Goal: Navigation & Orientation: Find specific page/section

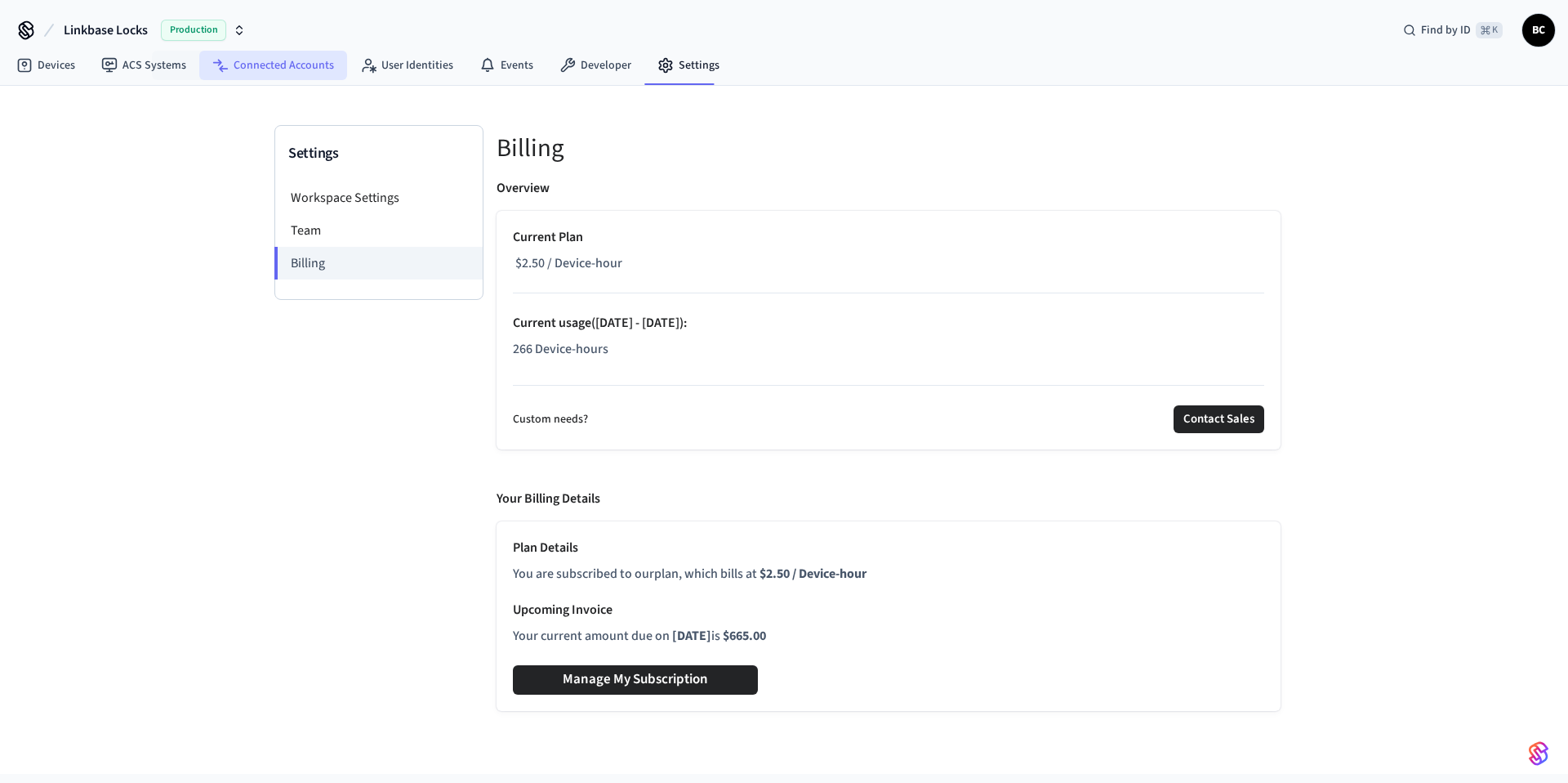
click at [245, 64] on link "Connected Accounts" at bounding box center [272, 65] width 147 height 29
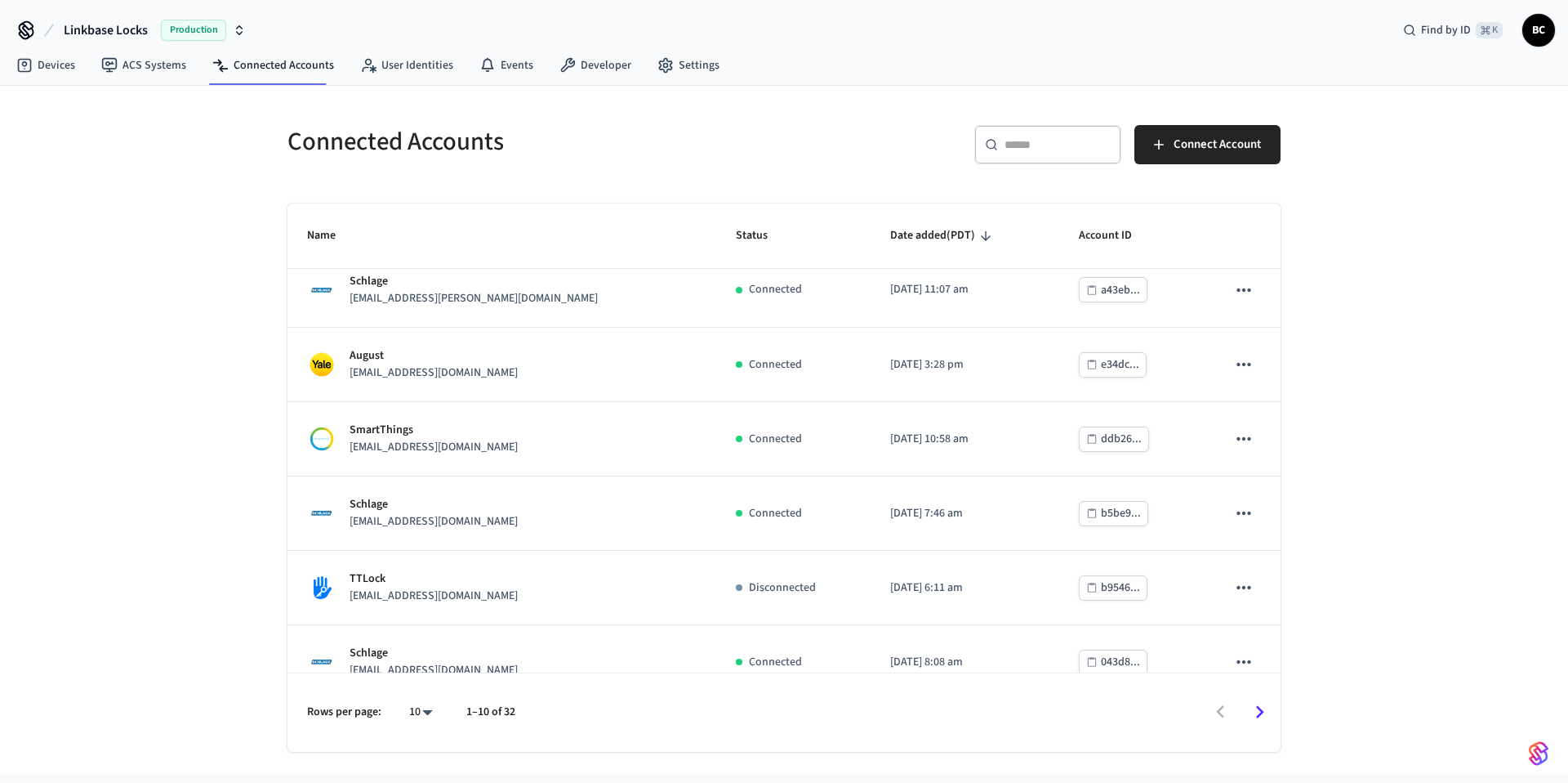
scroll to position [342, 0]
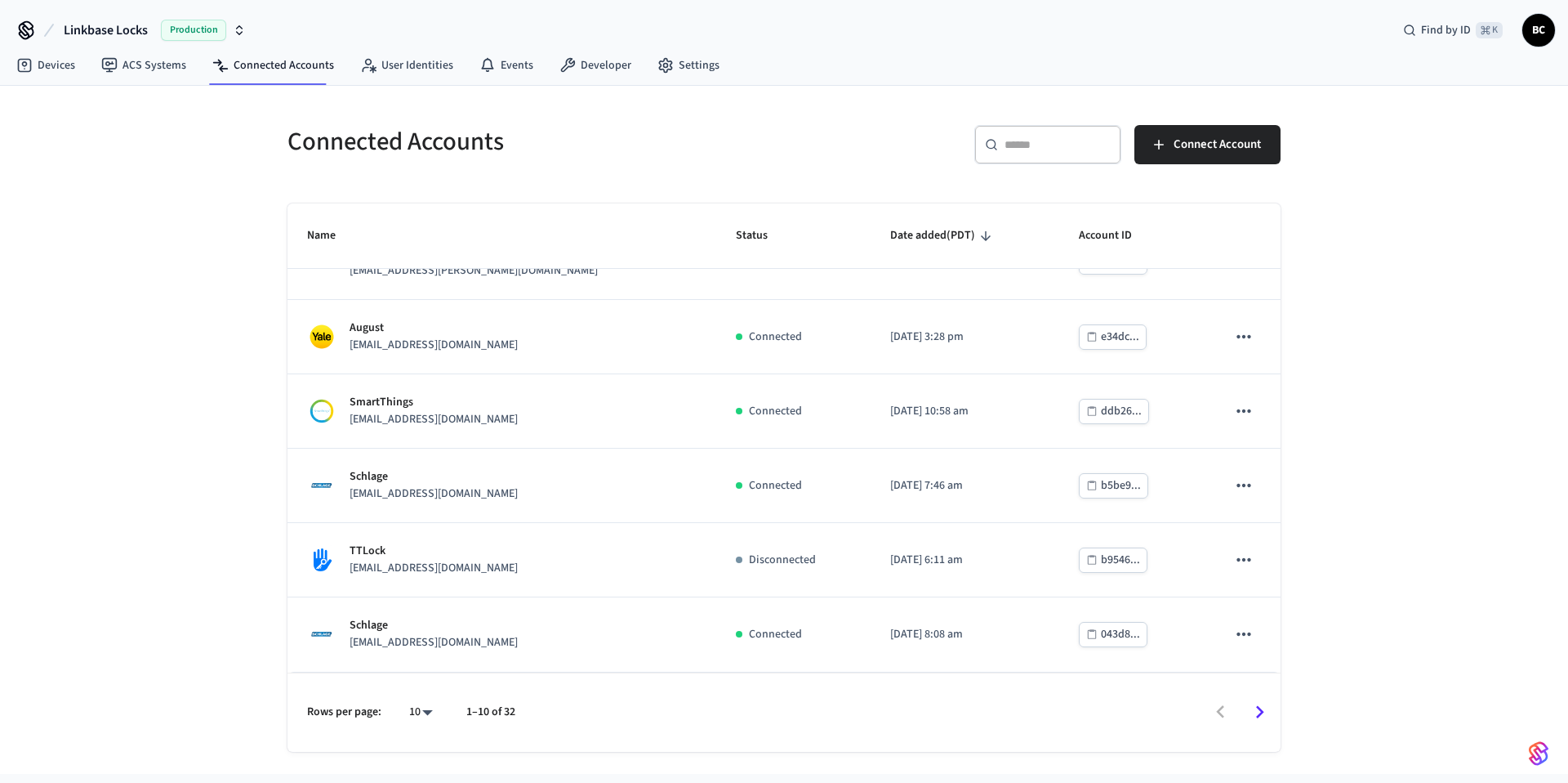
click at [417, 720] on body "Linkbase Locks Production Find by ID ⌘ K BC Devices ACS Systems Connected Accou…" at bounding box center [784, 386] width 1568 height 773
click at [417, 728] on li "All" at bounding box center [415, 735] width 44 height 44
type input "**"
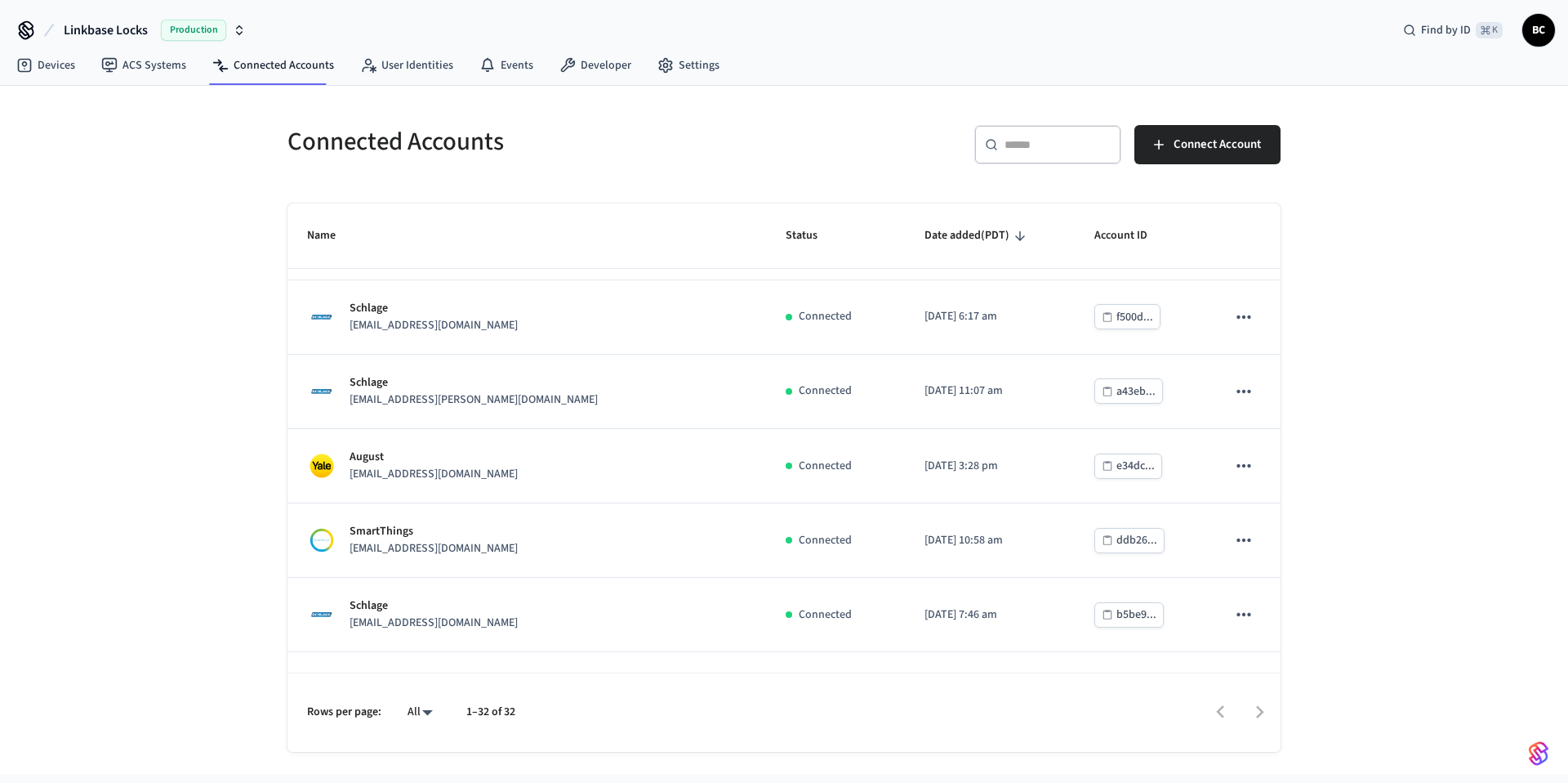
scroll to position [0, 0]
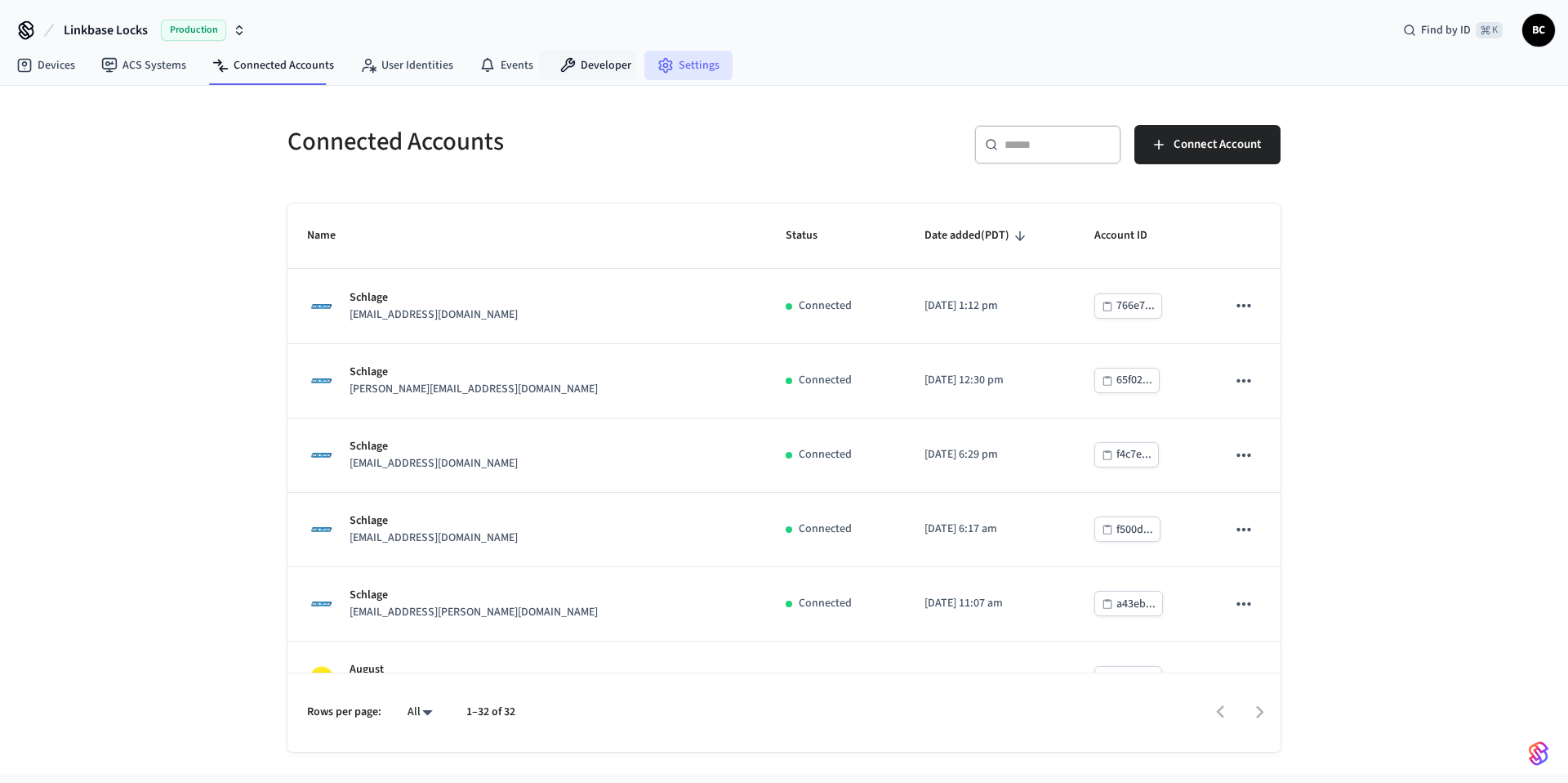
click at [657, 69] on icon at bounding box center [665, 65] width 16 height 16
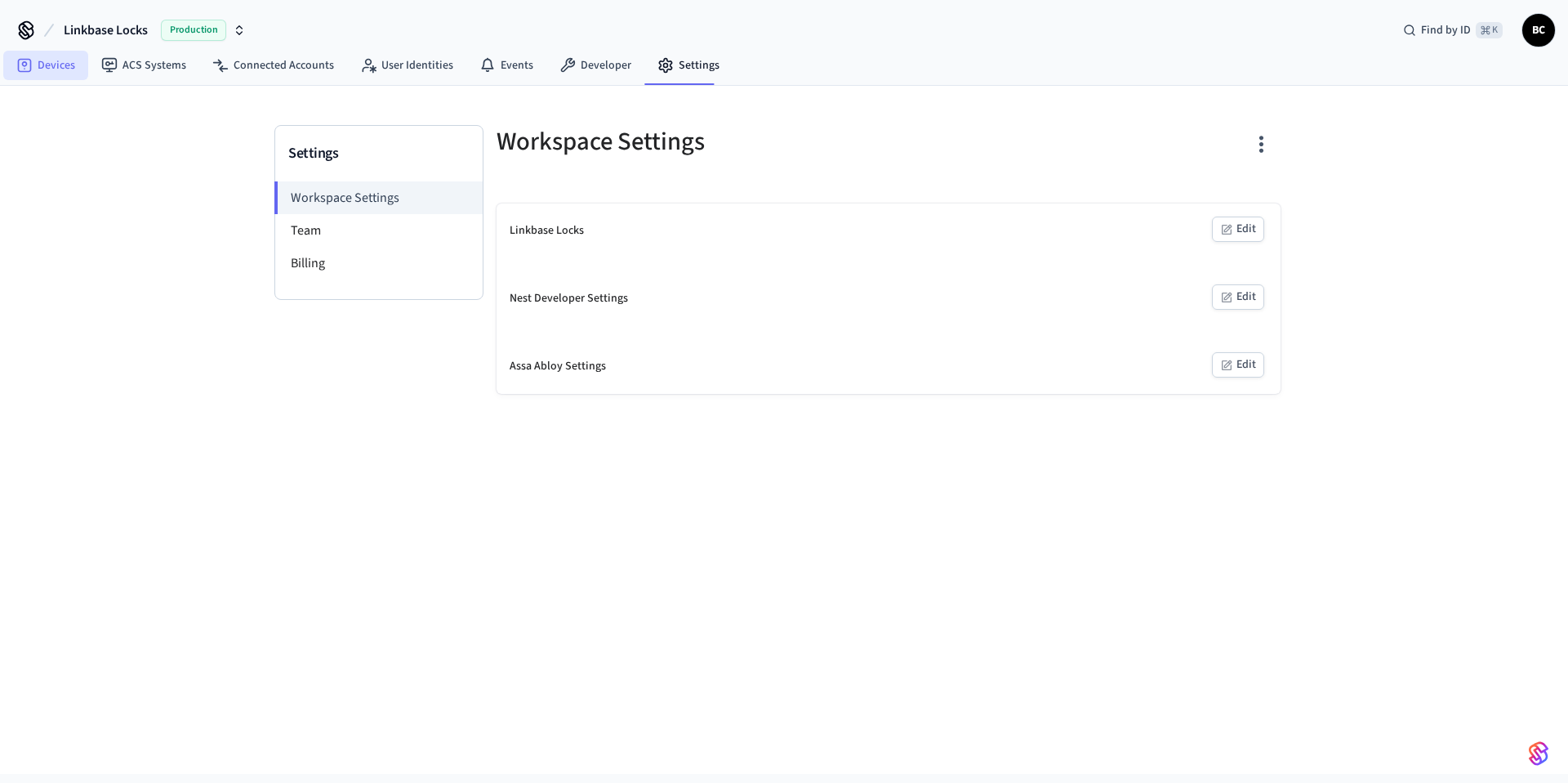
click at [38, 64] on link "Devices" at bounding box center [45, 65] width 85 height 29
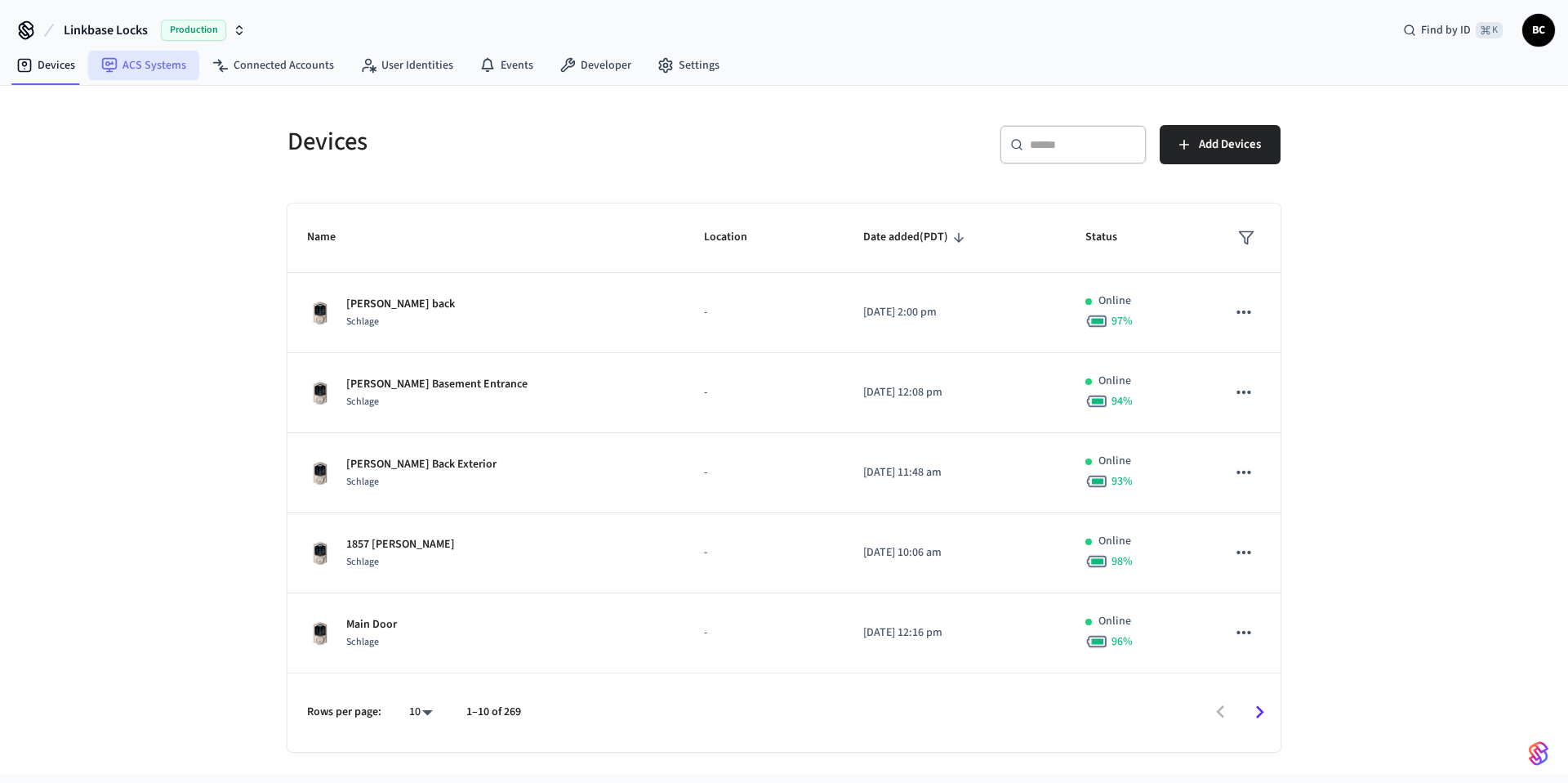
click at [147, 69] on link "ACS Systems" at bounding box center [144, 65] width 111 height 29
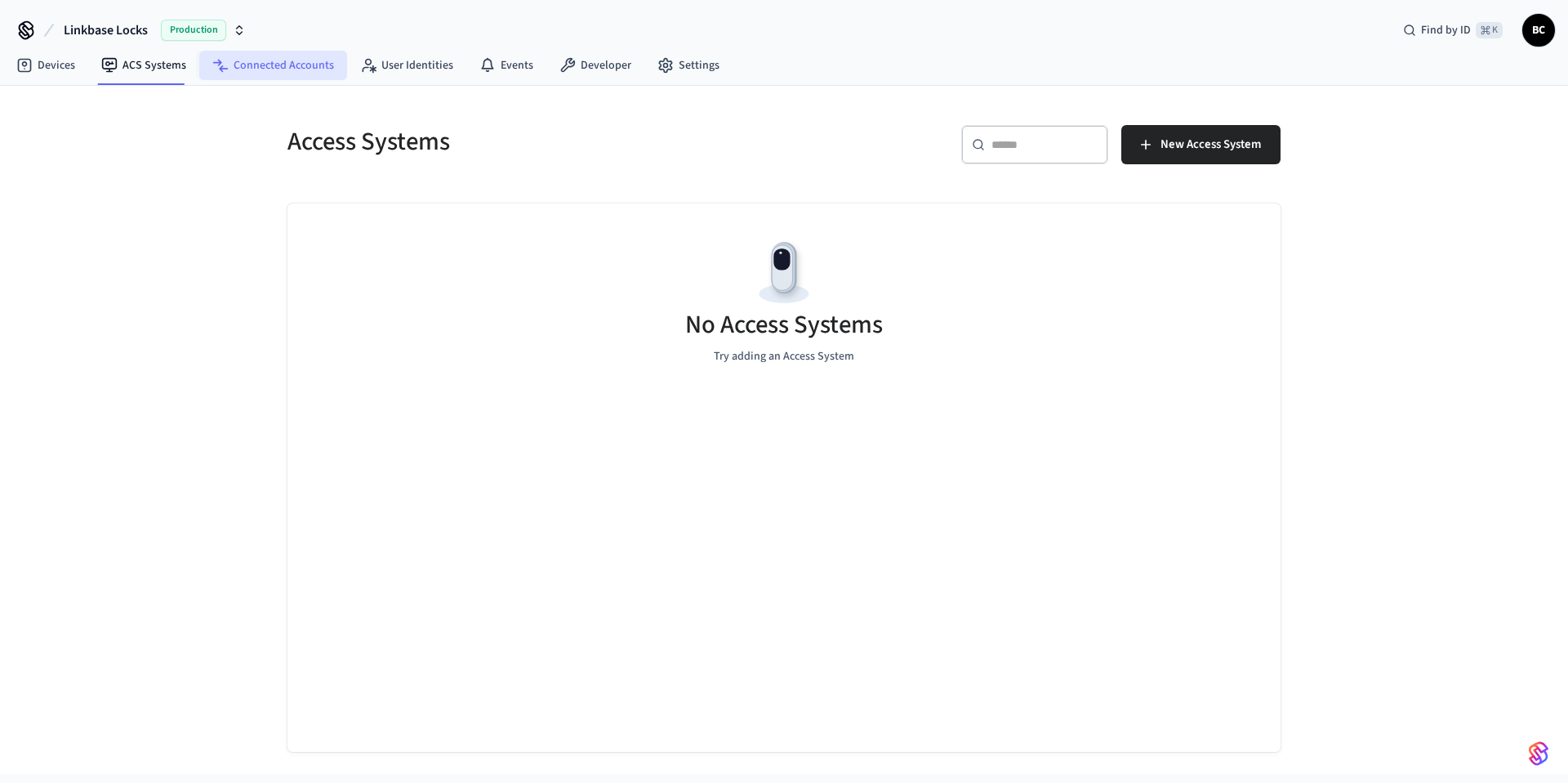
click at [250, 74] on link "Connected Accounts" at bounding box center [272, 65] width 147 height 29
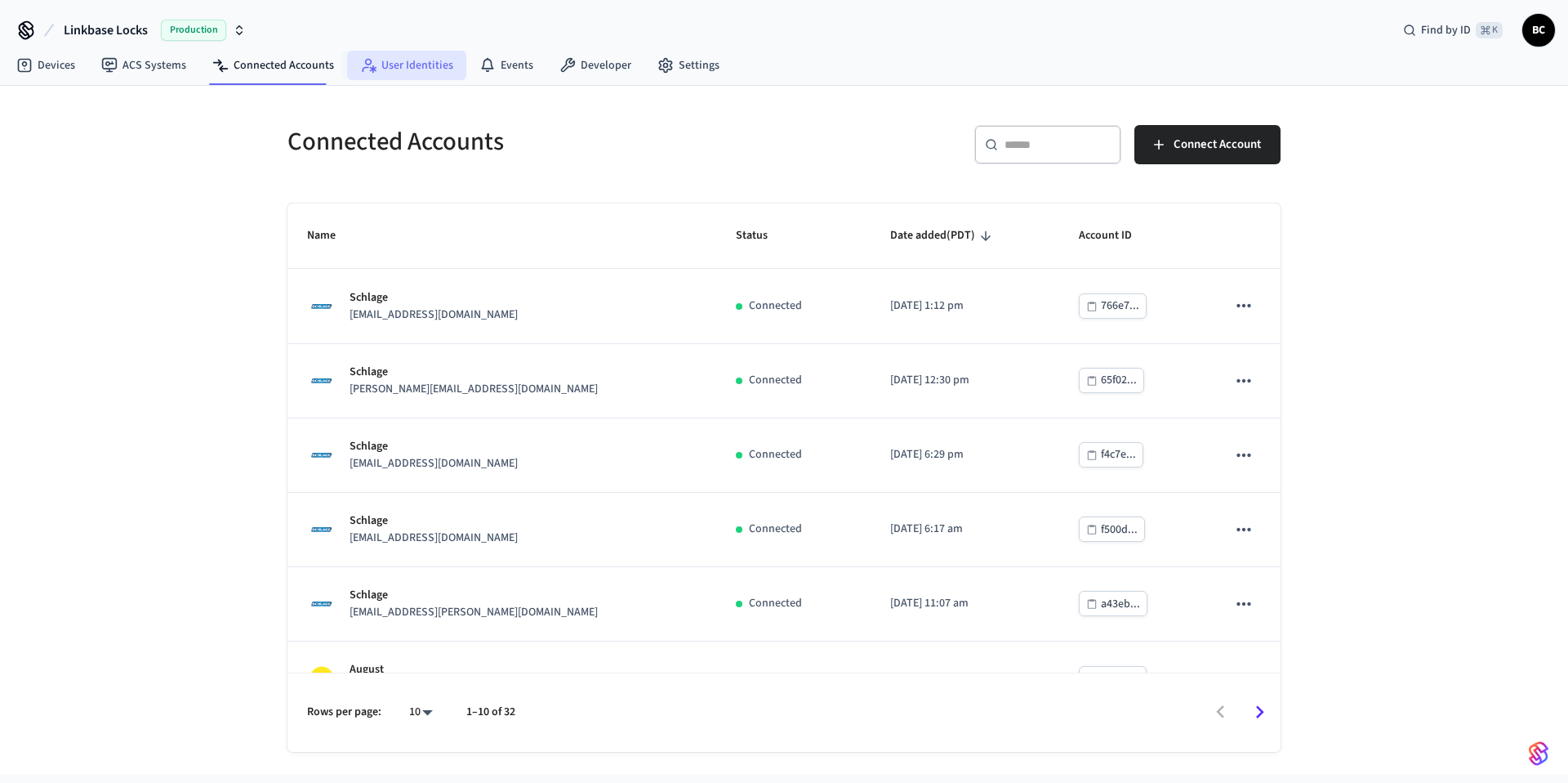
click at [426, 69] on link "User Identities" at bounding box center [406, 65] width 119 height 29
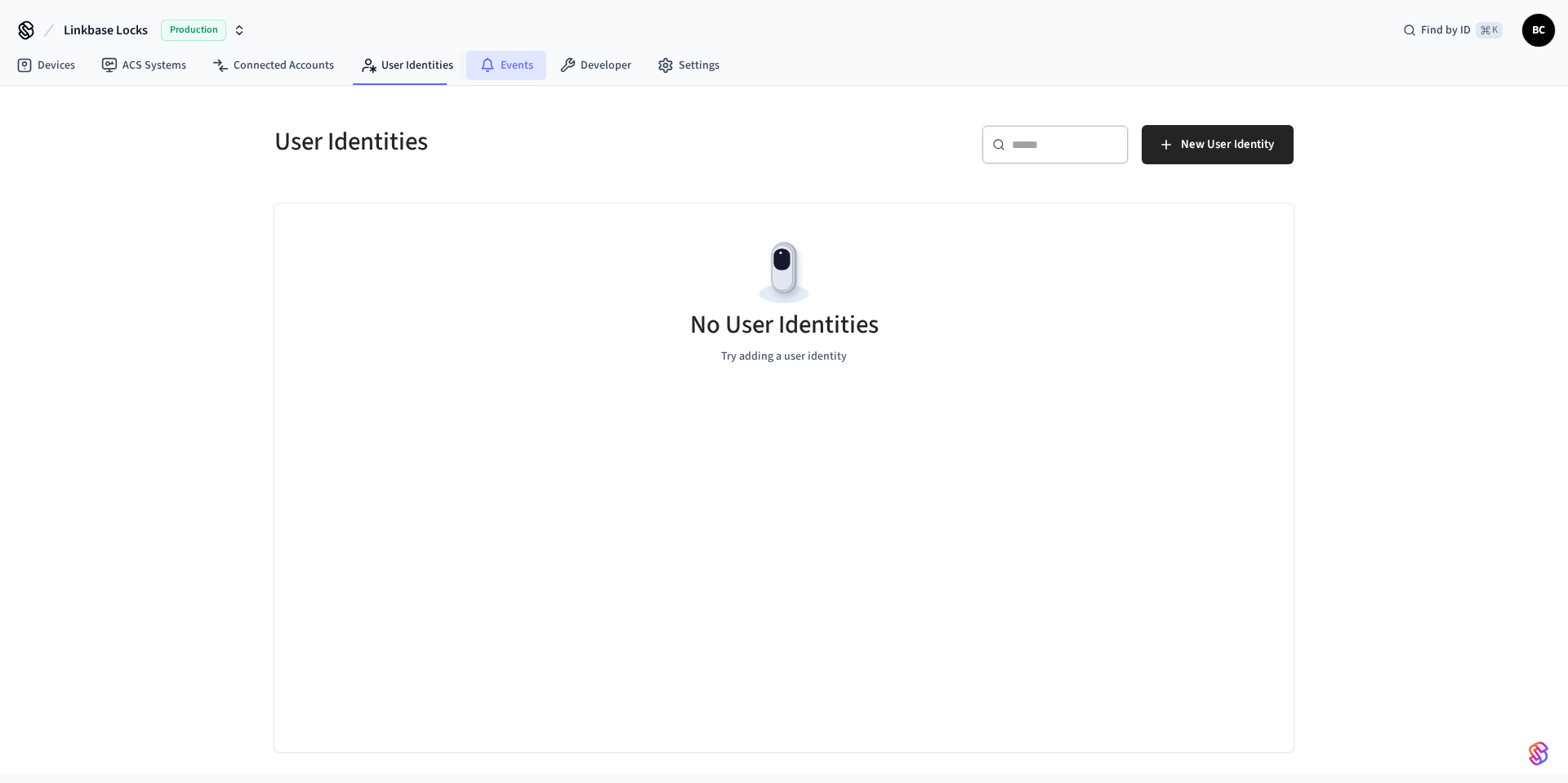
click at [495, 52] on link "Events" at bounding box center [506, 65] width 80 height 29
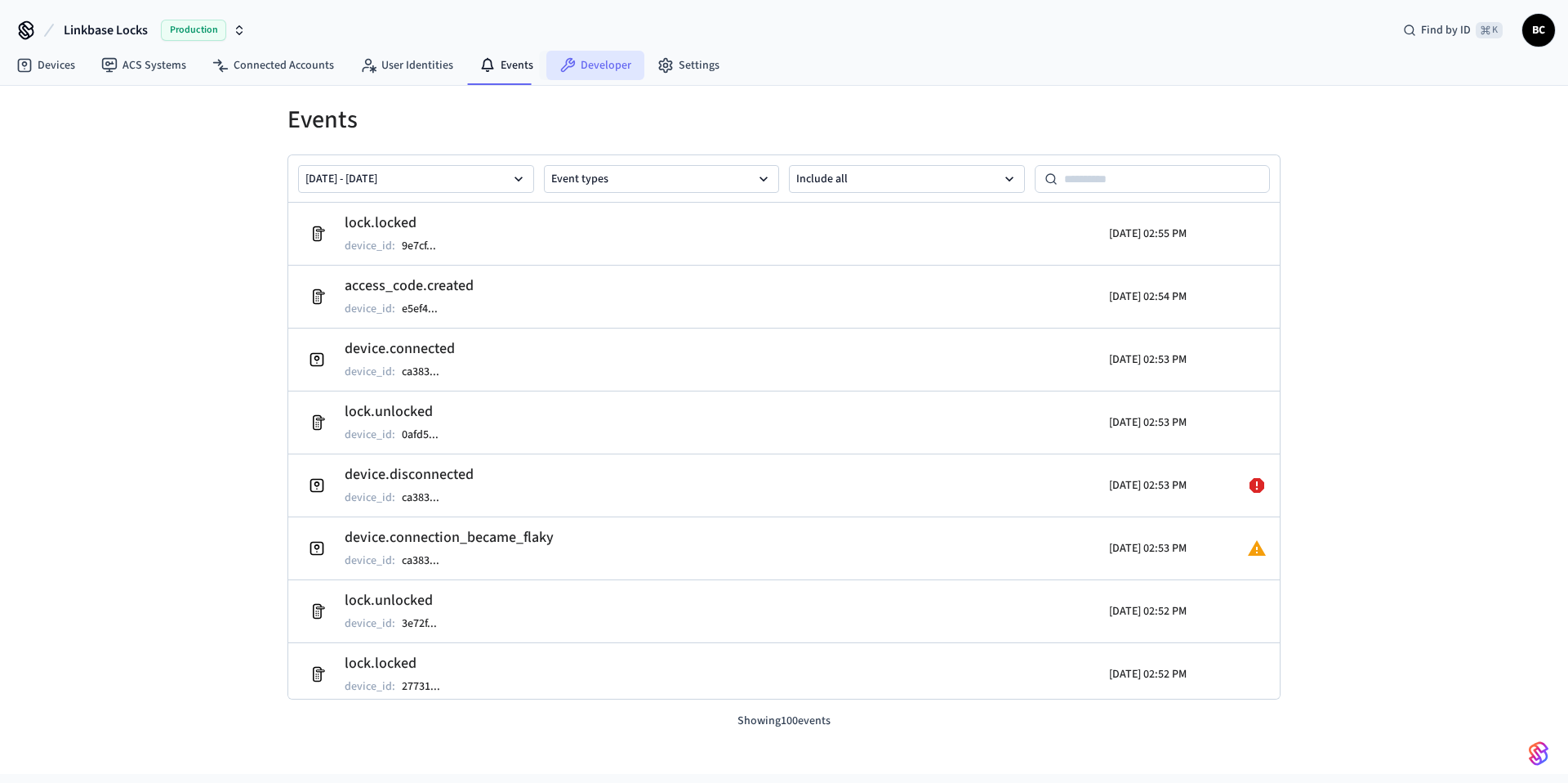
click at [594, 63] on link "Developer" at bounding box center [594, 65] width 98 height 29
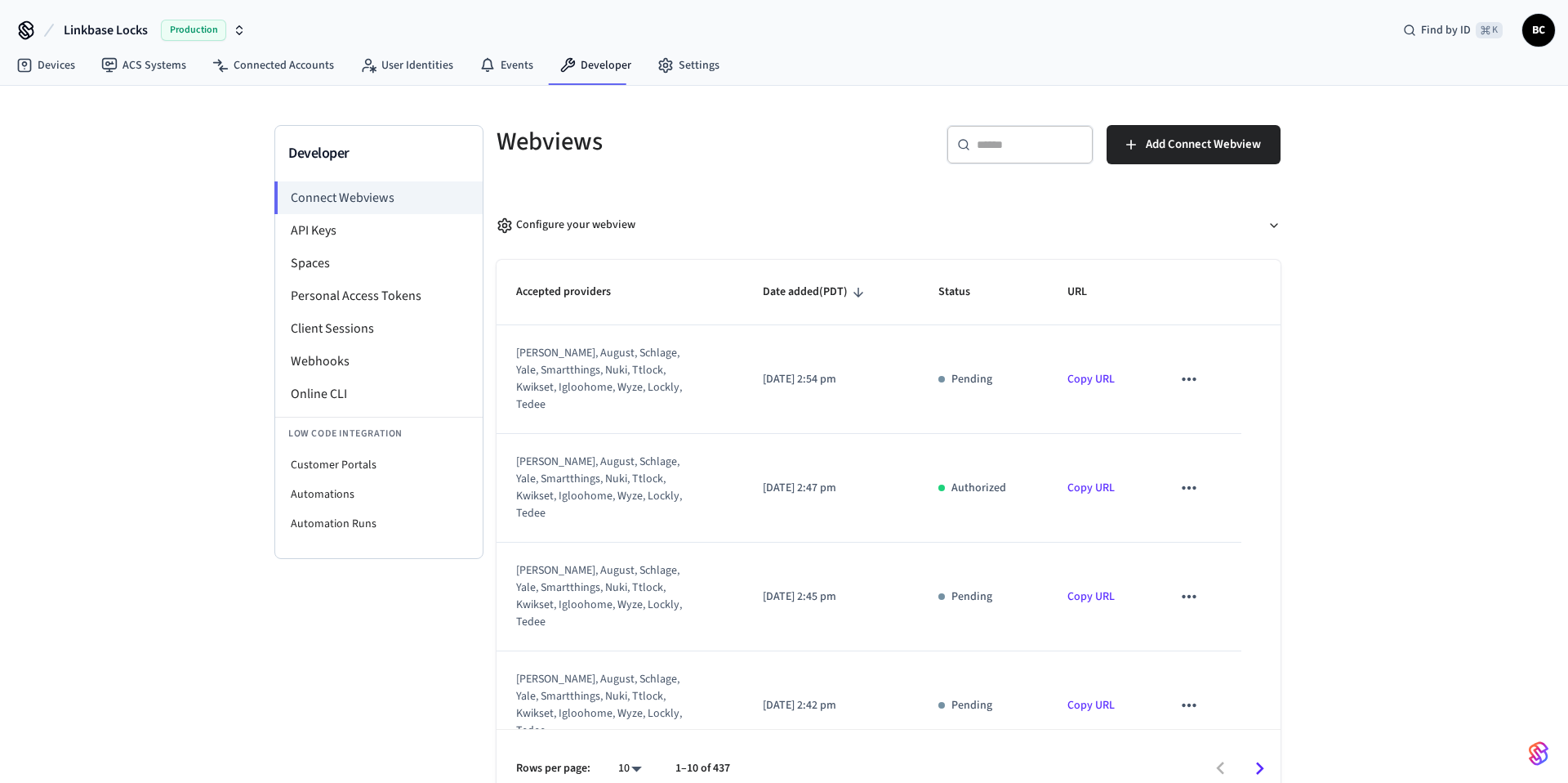
click at [1185, 486] on icon "sticky table" at bounding box center [1188, 487] width 14 height 3
click at [1117, 448] on div at bounding box center [784, 391] width 1568 height 783
click at [376, 244] on li "API Keys" at bounding box center [378, 230] width 207 height 32
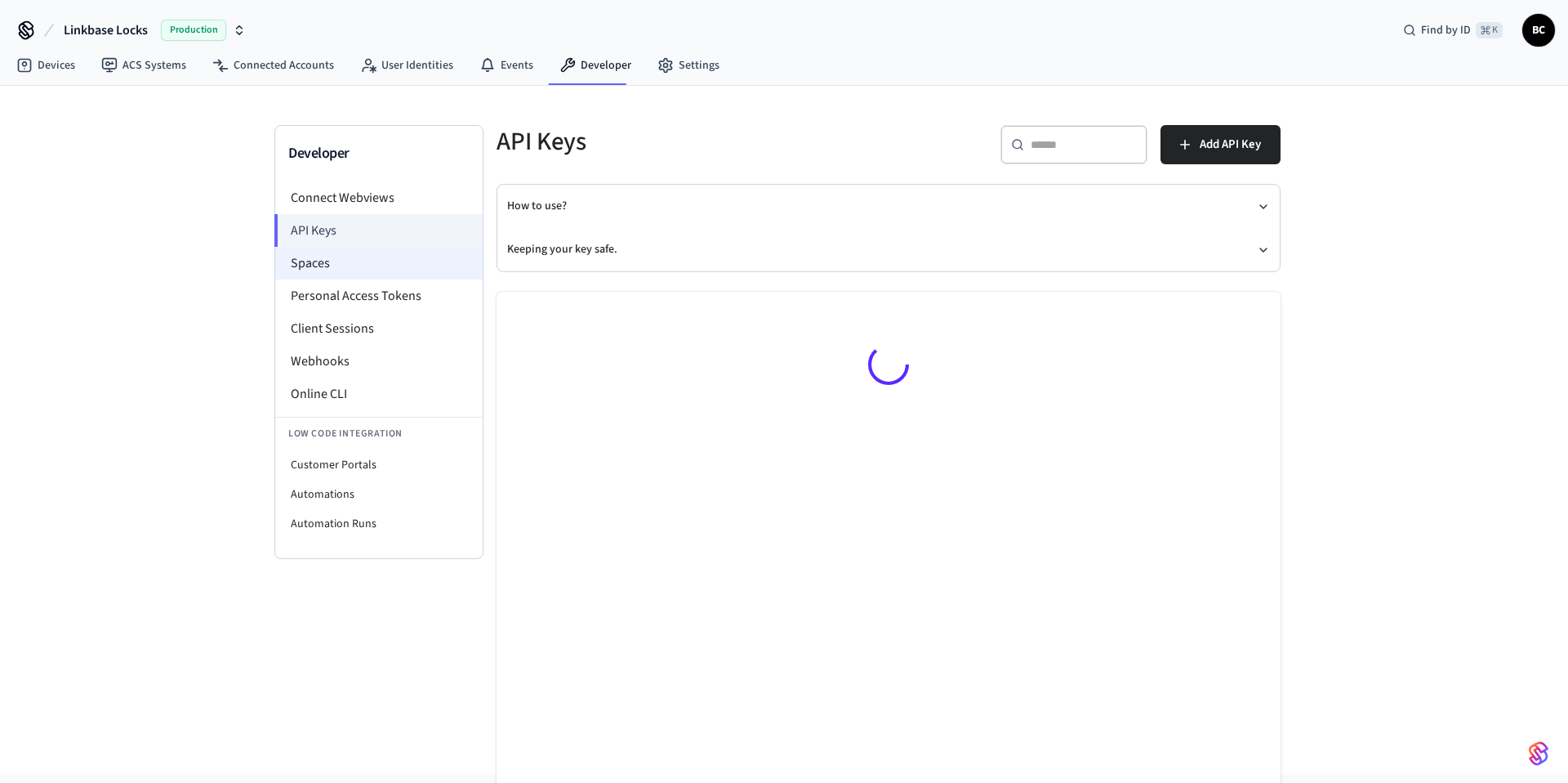
click at [378, 261] on li "Spaces" at bounding box center [378, 263] width 207 height 32
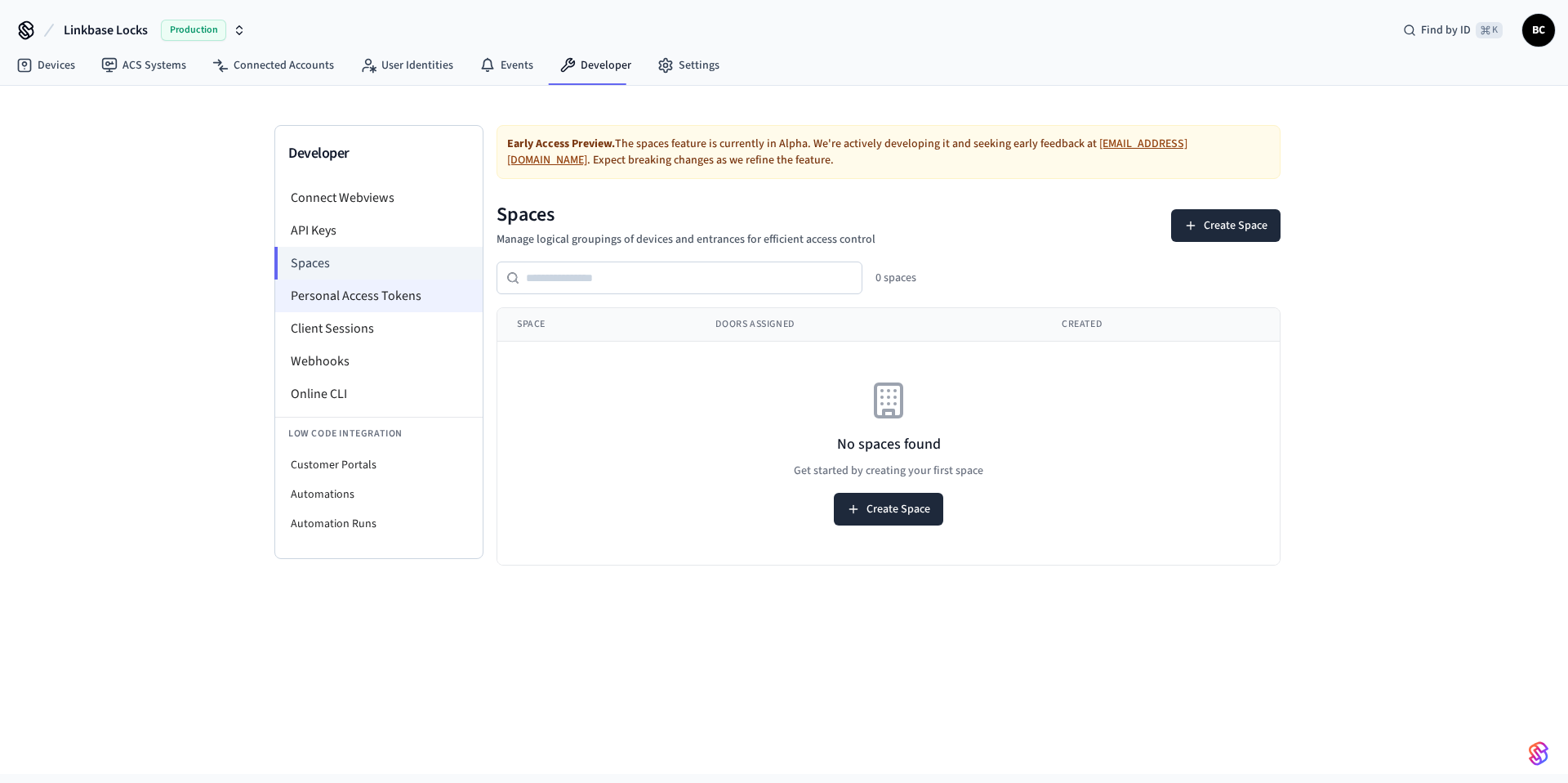
click at [398, 298] on li "Personal Access Tokens" at bounding box center [378, 296] width 207 height 32
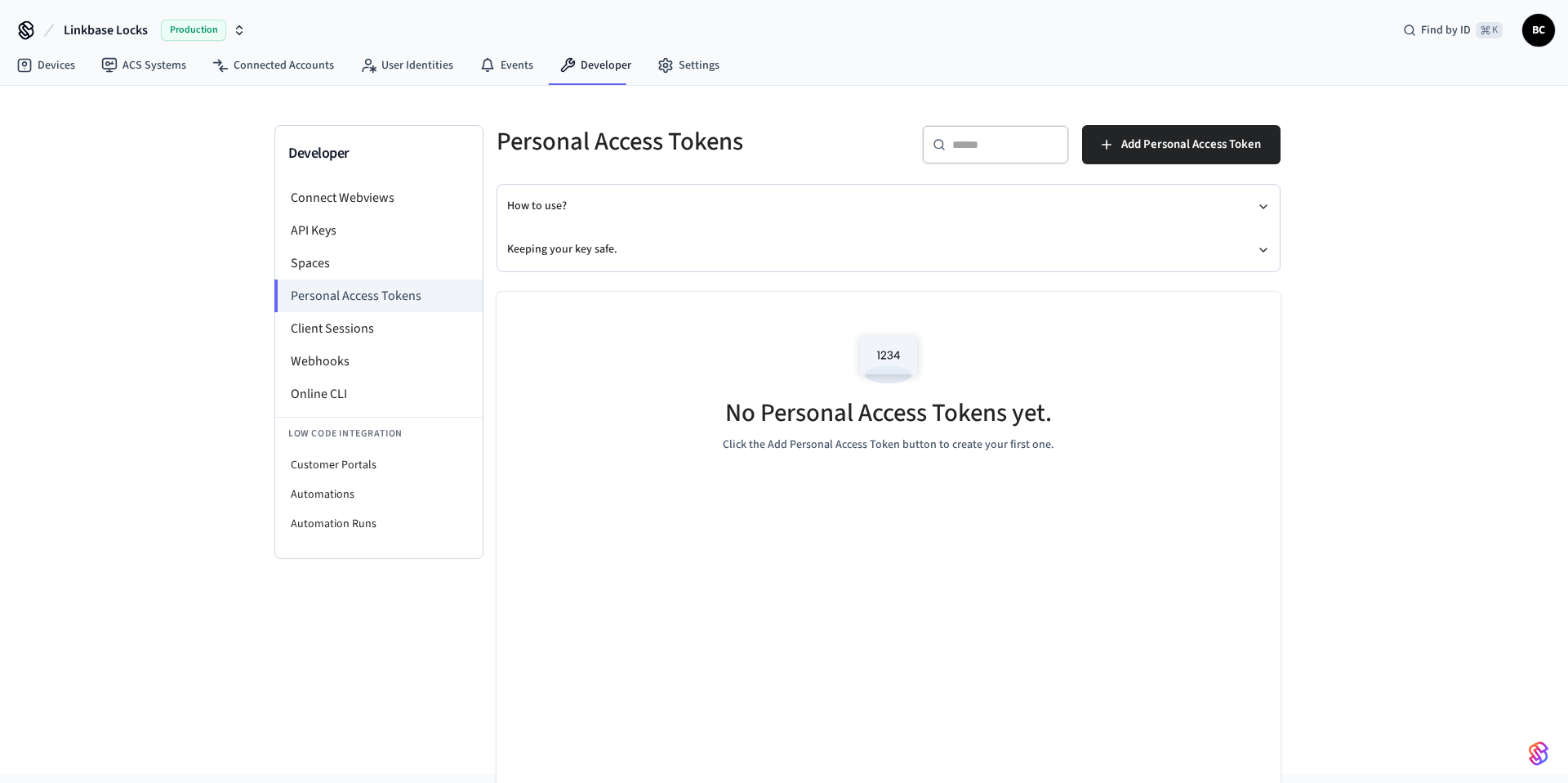
click at [264, 469] on div "Developer Connect Webviews API Keys Spaces Personal Access Tokens Client Sessio…" at bounding box center [784, 408] width 1045 height 646
click at [325, 469] on li "Customer Portals" at bounding box center [378, 464] width 207 height 29
select select "**********"
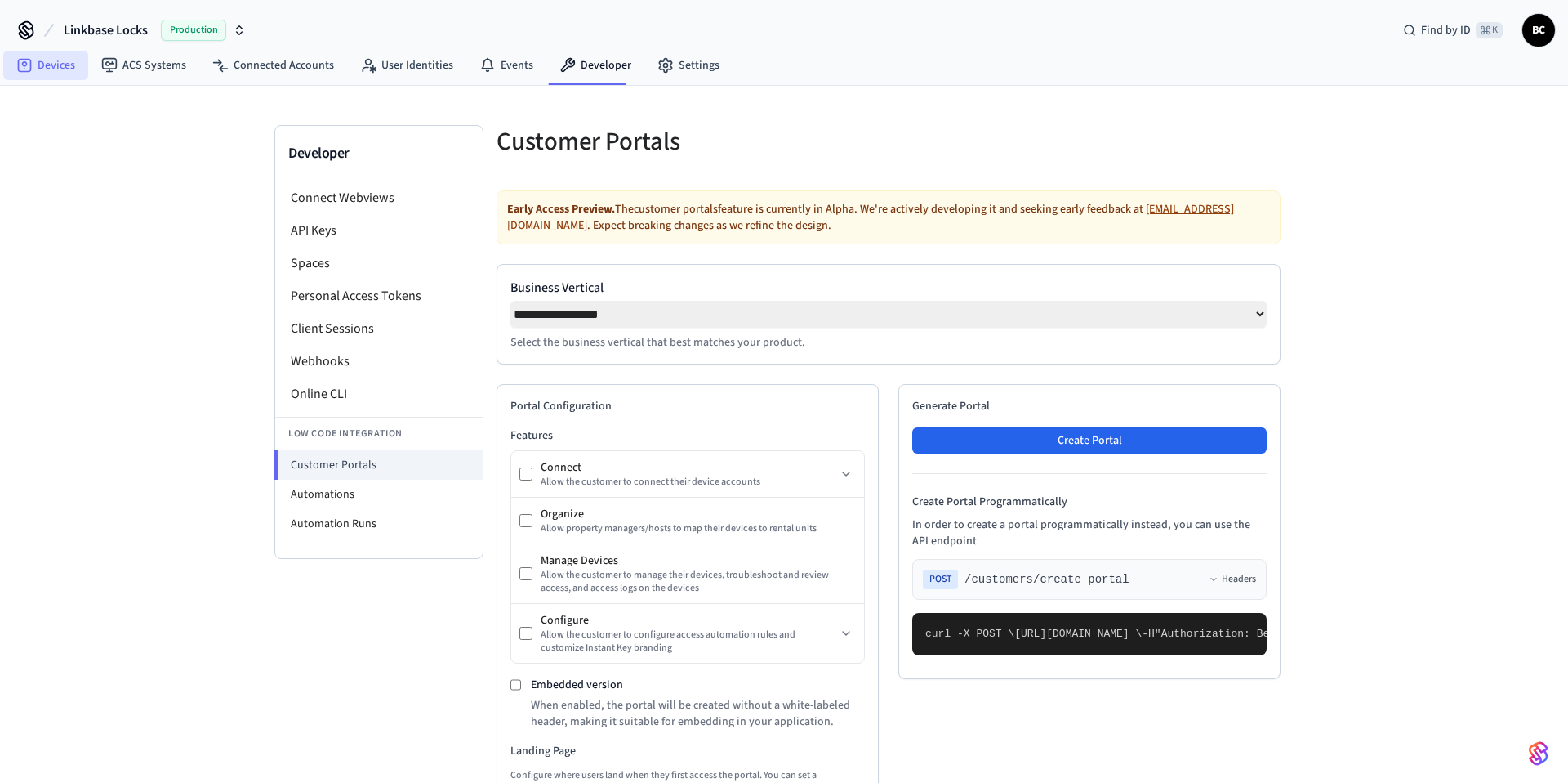
click at [43, 60] on link "Devices" at bounding box center [45, 65] width 85 height 29
